Goal: Information Seeking & Learning: Learn about a topic

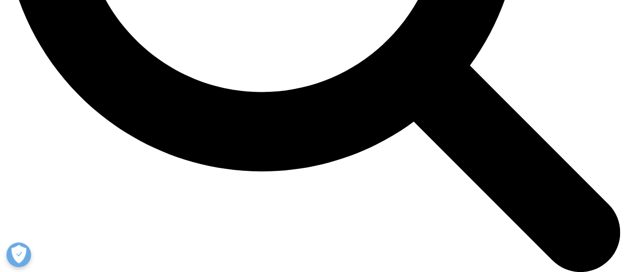
scroll to position [951, 0]
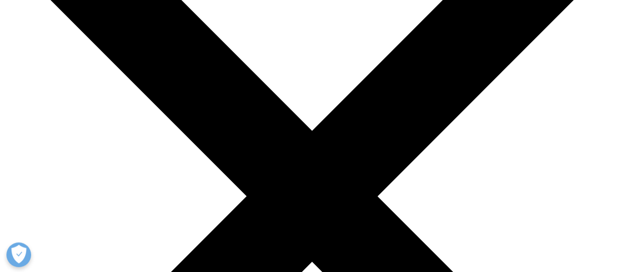
scroll to position [118, 0]
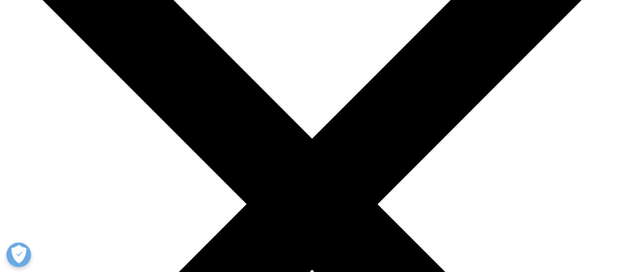
drag, startPoint x: 156, startPoint y: 41, endPoint x: 270, endPoint y: 83, distance: 121.9
copy h1 "global patent landscape"
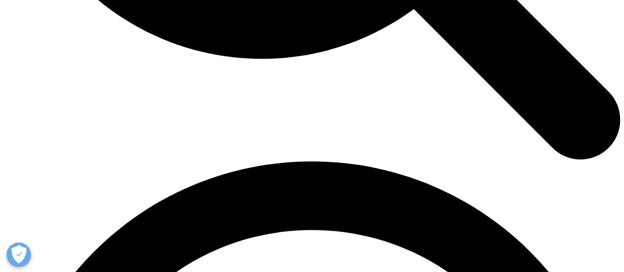
scroll to position [1070, 0]
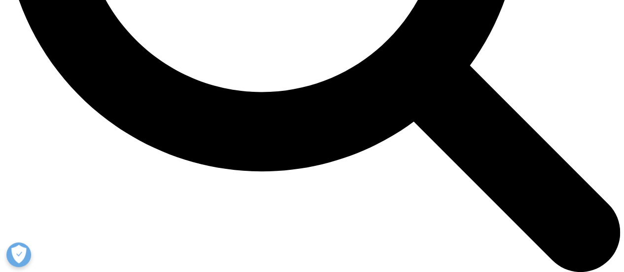
scroll to position [973, 0]
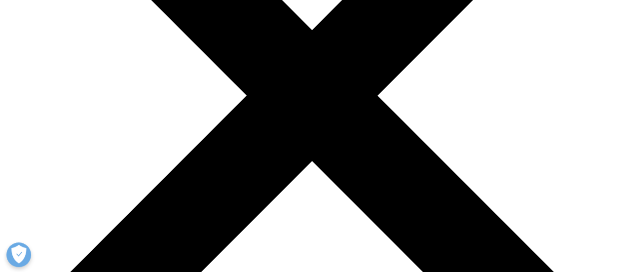
scroll to position [59, 0]
